Goal: Navigation & Orientation: Find specific page/section

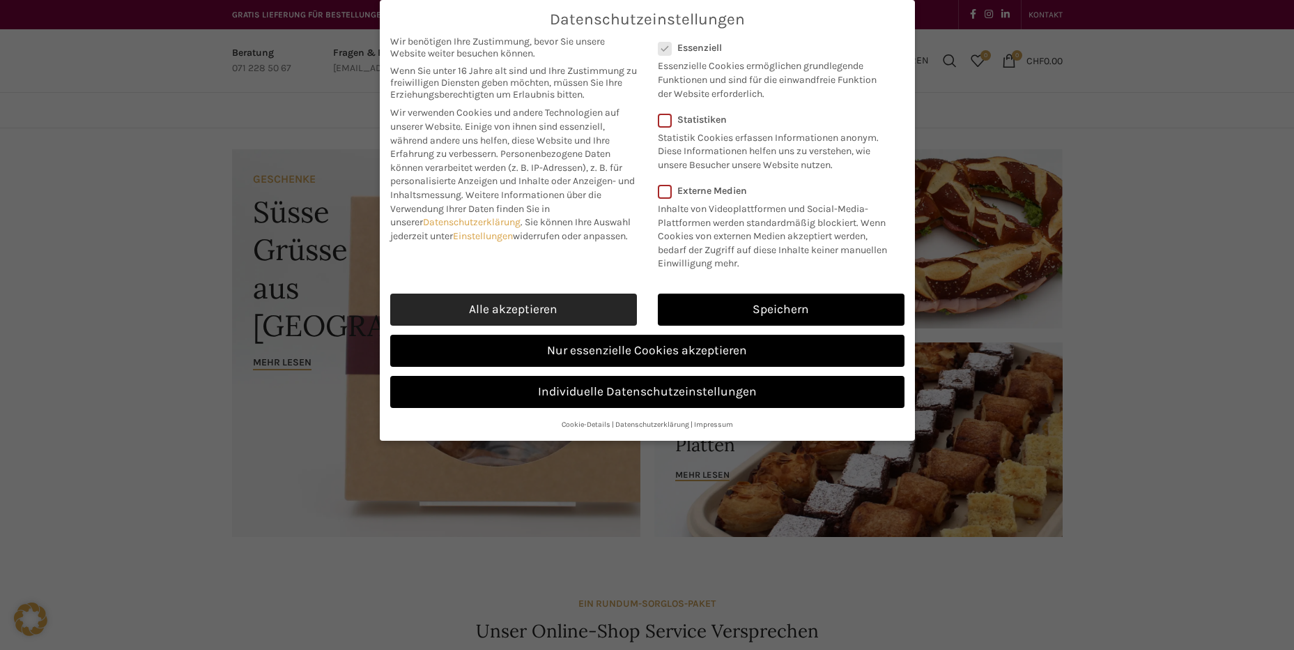
click at [530, 303] on link "Alle akzeptieren" at bounding box center [513, 309] width 247 height 32
checkbox input "true"
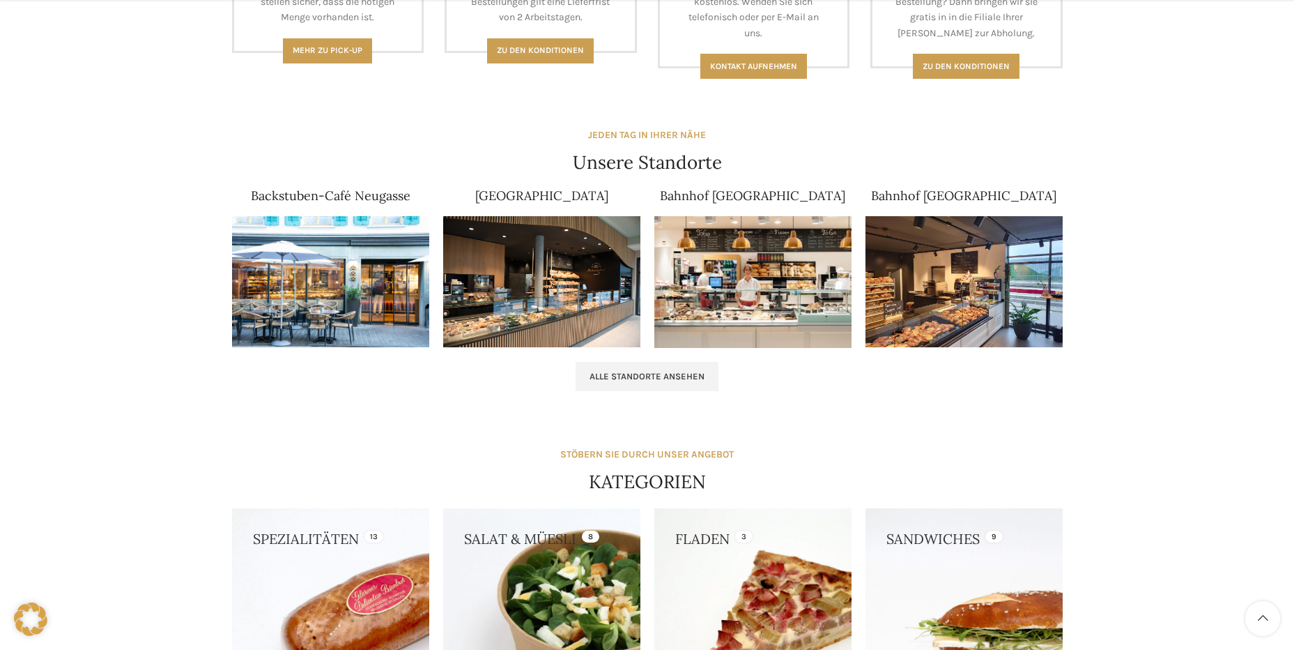
scroll to position [976, 0]
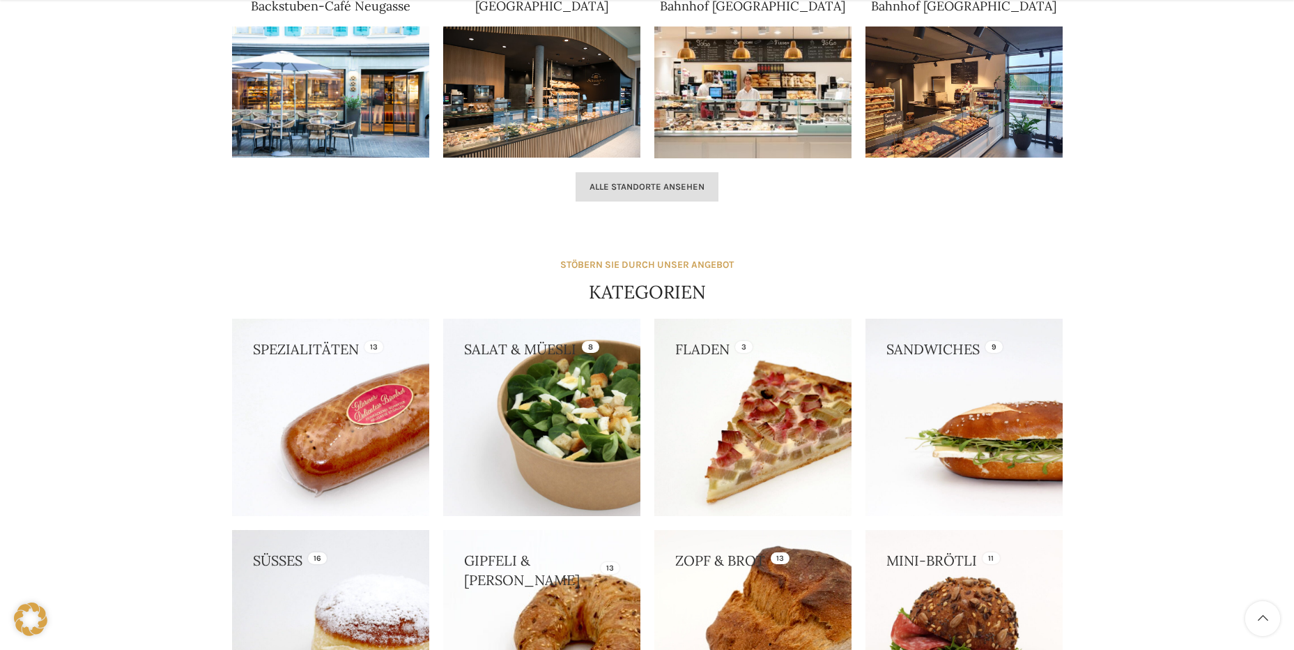
click at [666, 184] on span "Alle Standorte ansehen" at bounding box center [647, 186] width 115 height 11
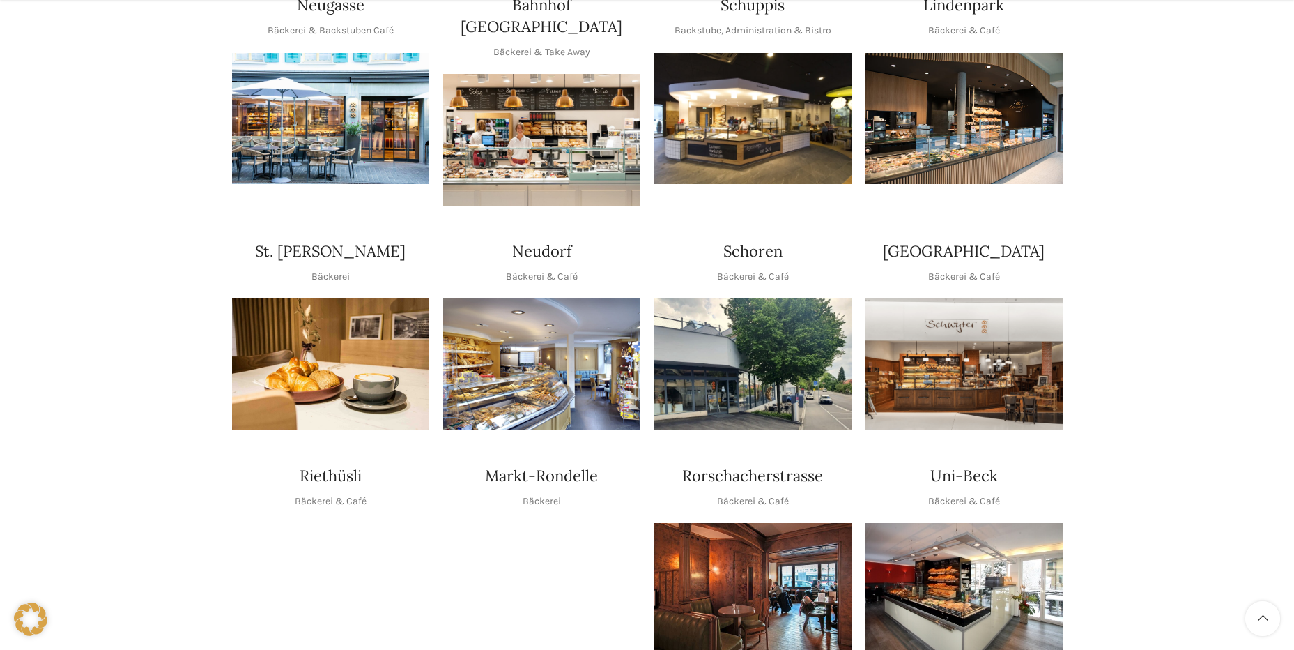
scroll to position [349, 0]
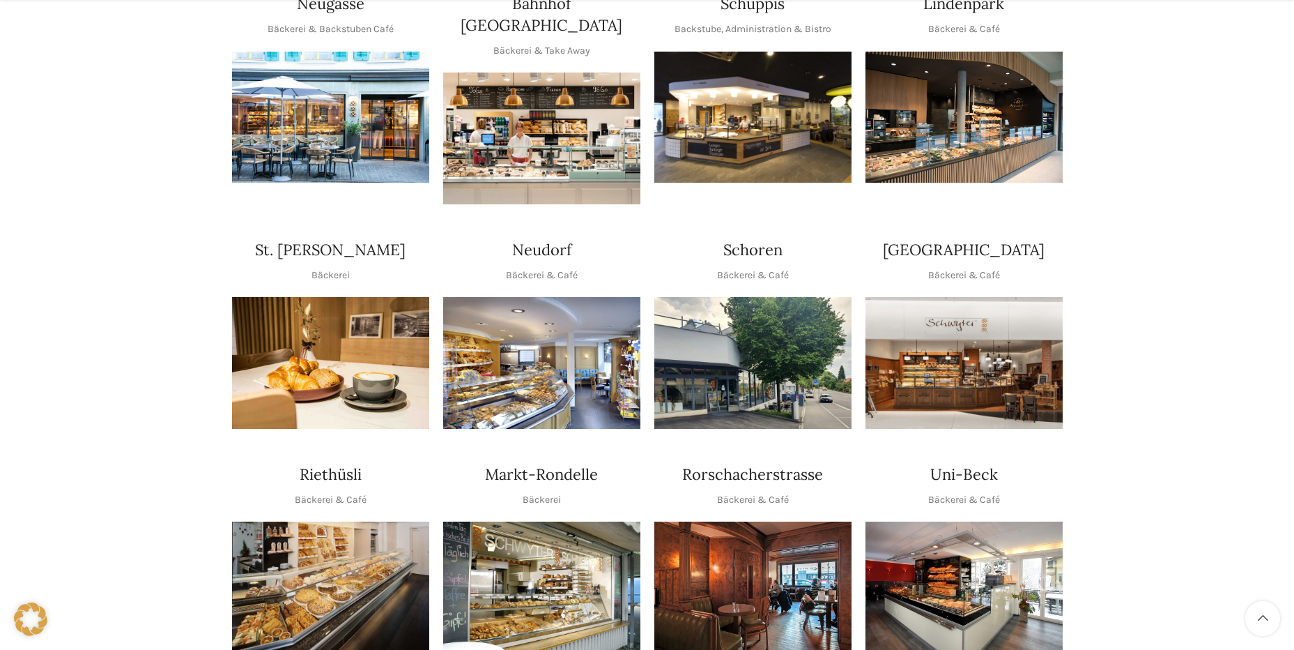
click at [558, 351] on img "1 / 1" at bounding box center [541, 363] width 197 height 132
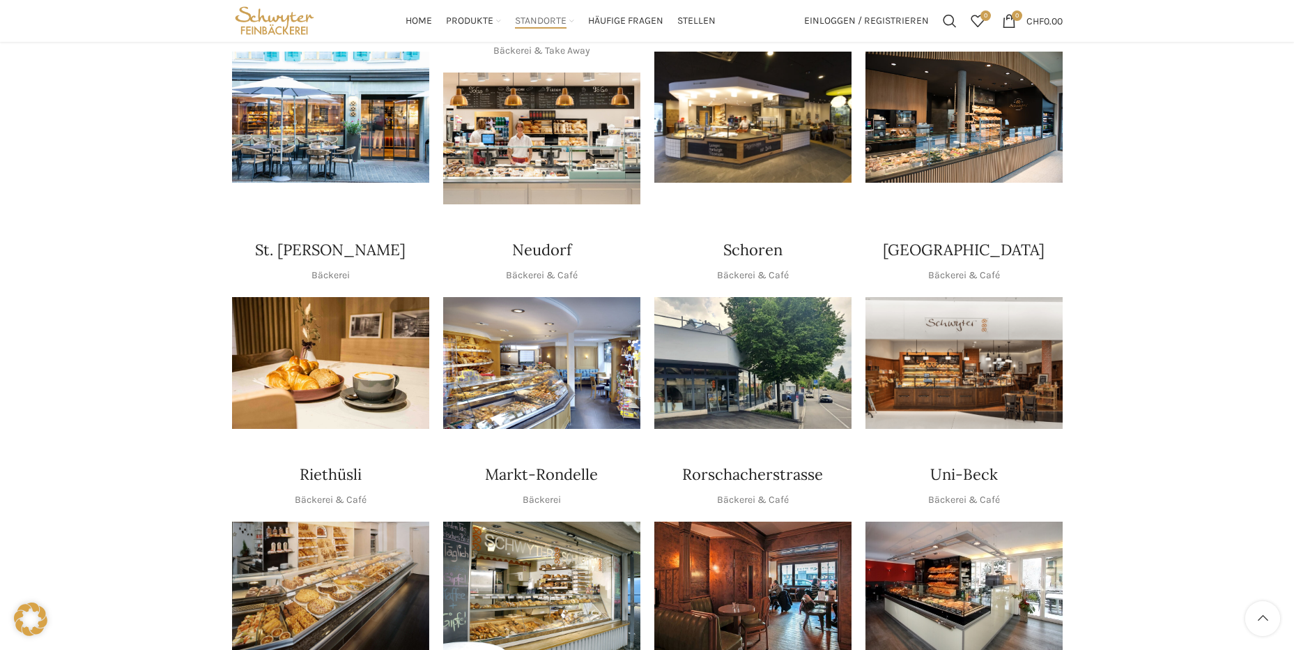
scroll to position [279, 0]
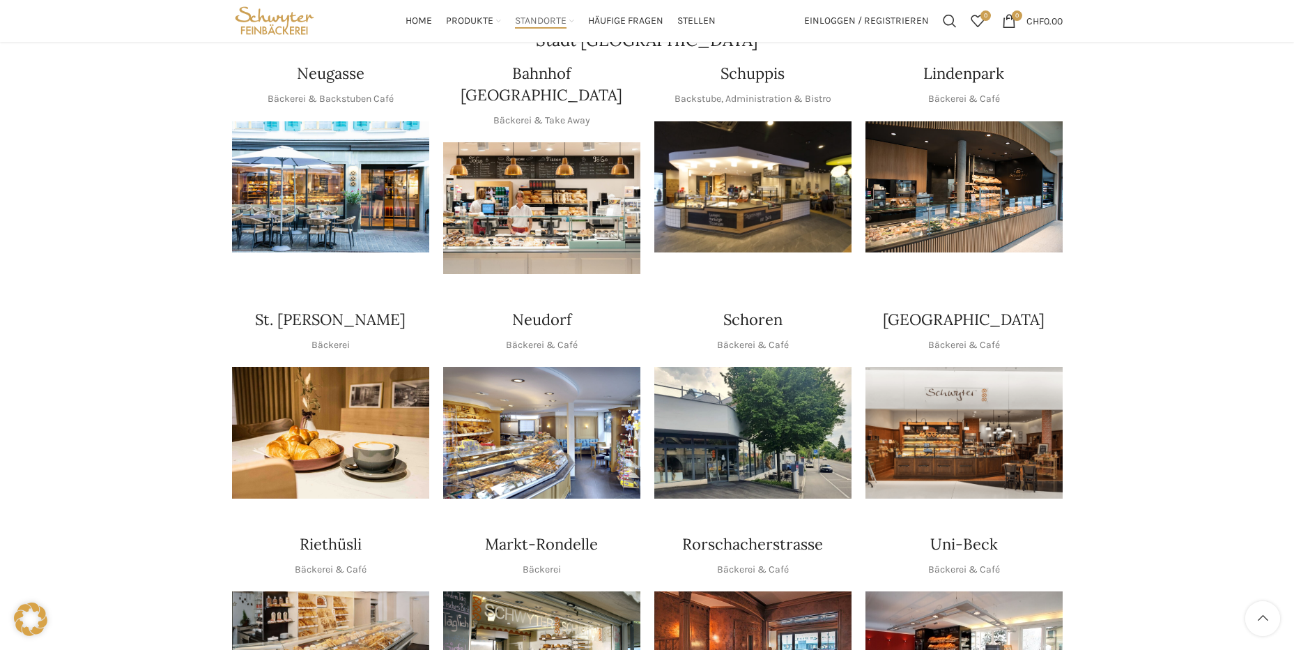
click at [346, 190] on img "1 / 1" at bounding box center [330, 187] width 197 height 132
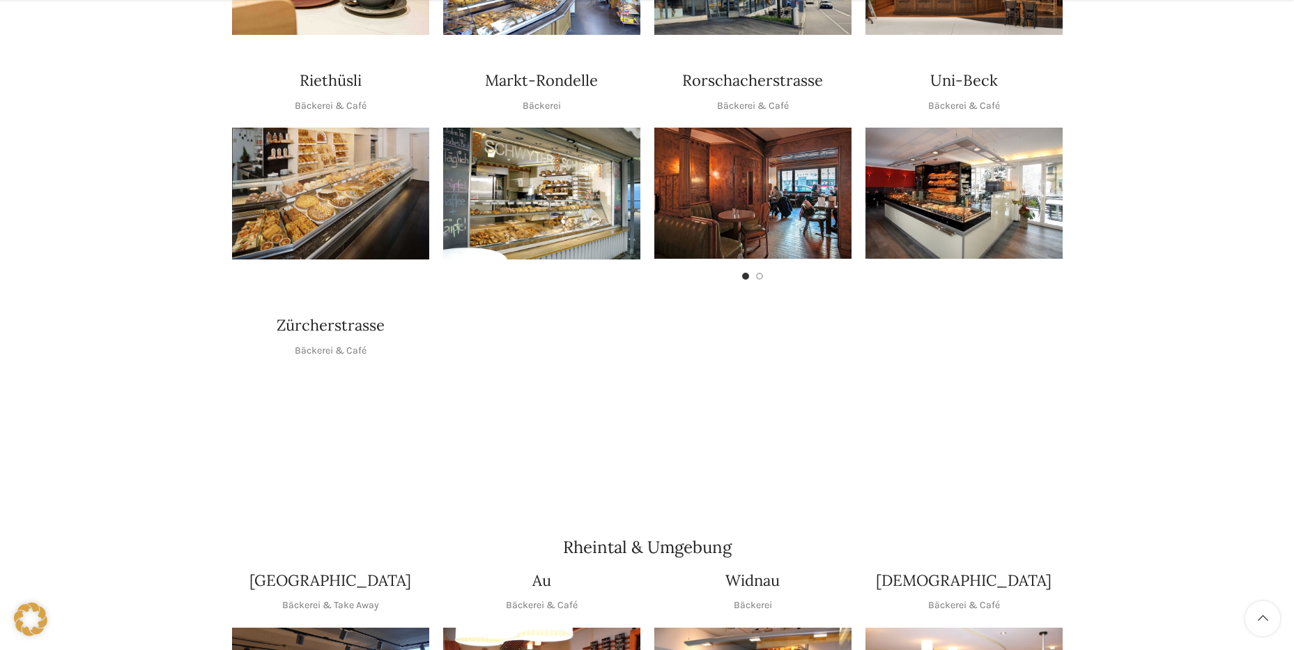
scroll to position [767, 0]
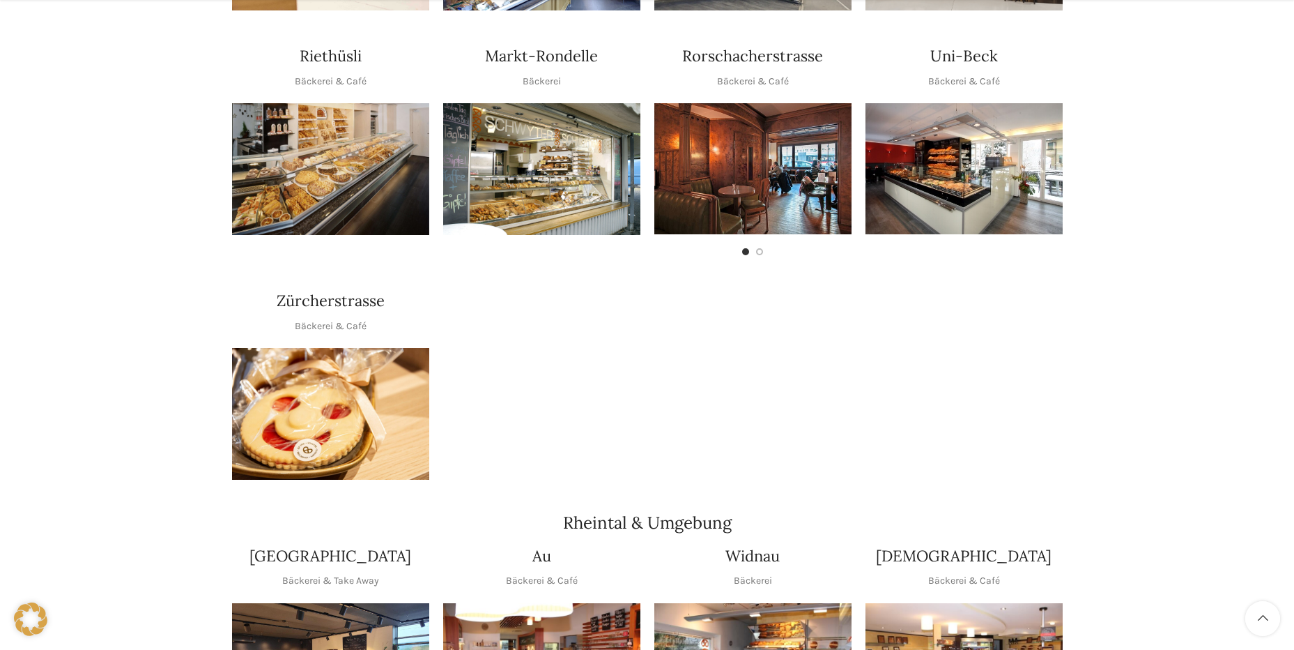
click at [324, 376] on img "1 / 1" at bounding box center [330, 414] width 197 height 132
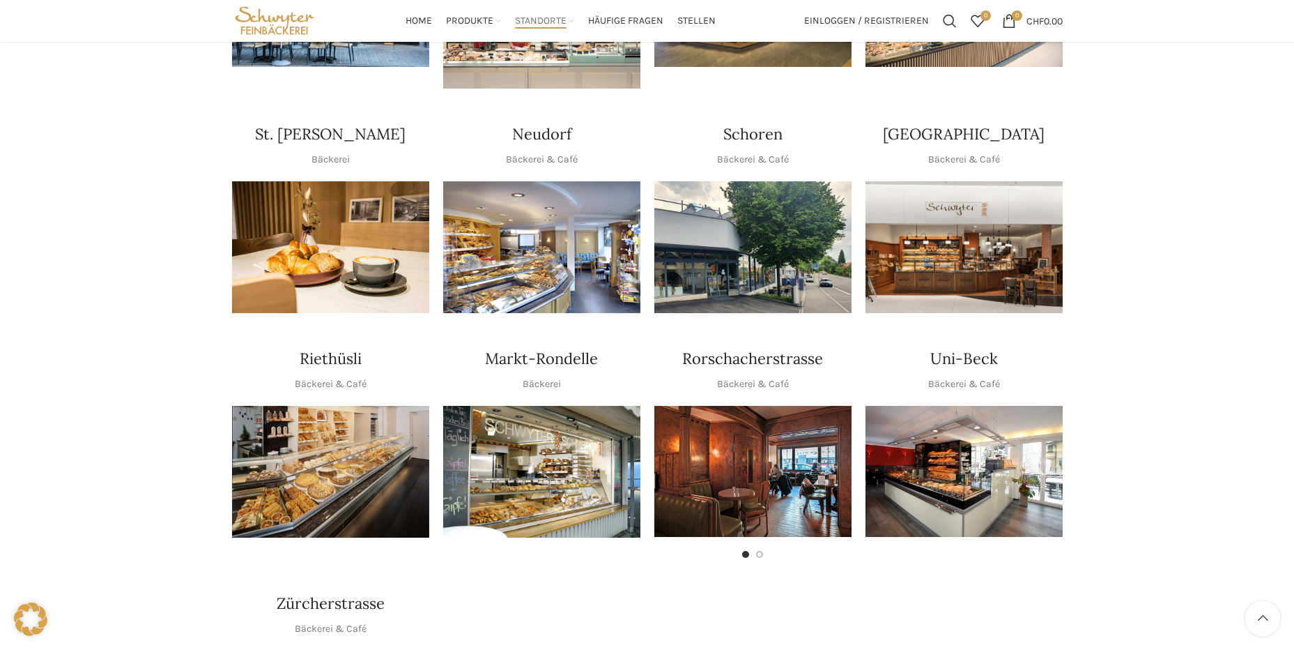
scroll to position [279, 0]
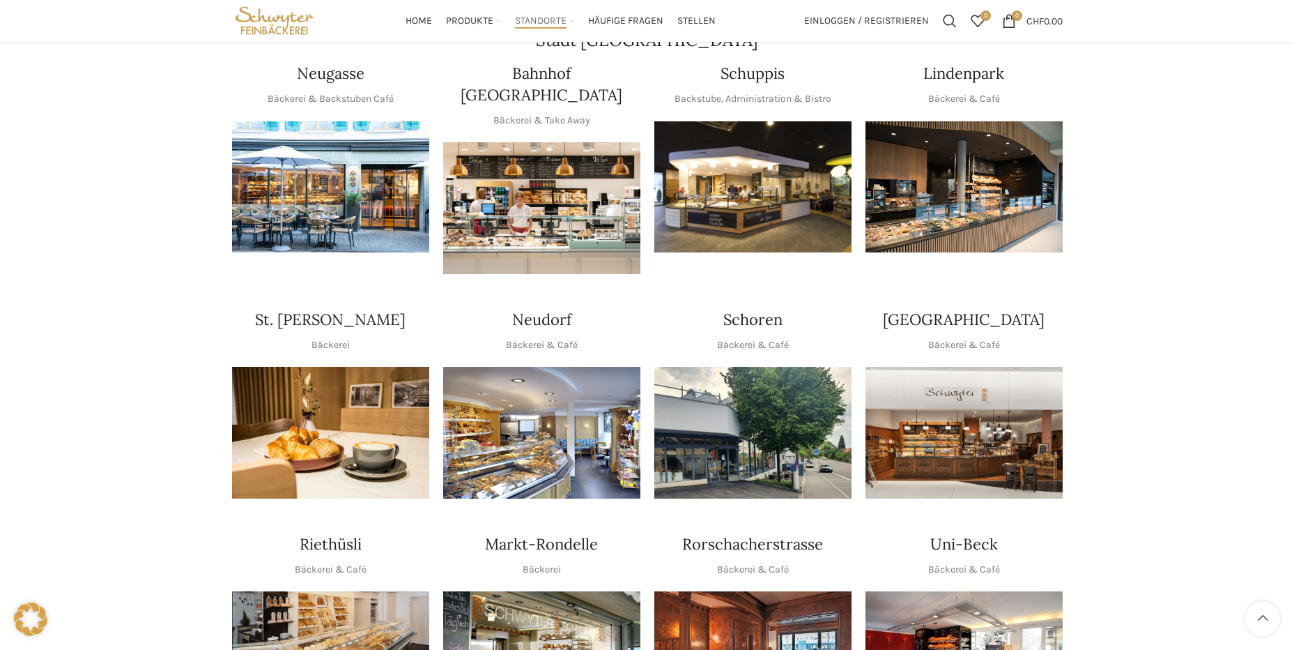
click at [329, 201] on img "1 / 1" at bounding box center [330, 187] width 197 height 132
